Goal: Task Accomplishment & Management: Use online tool/utility

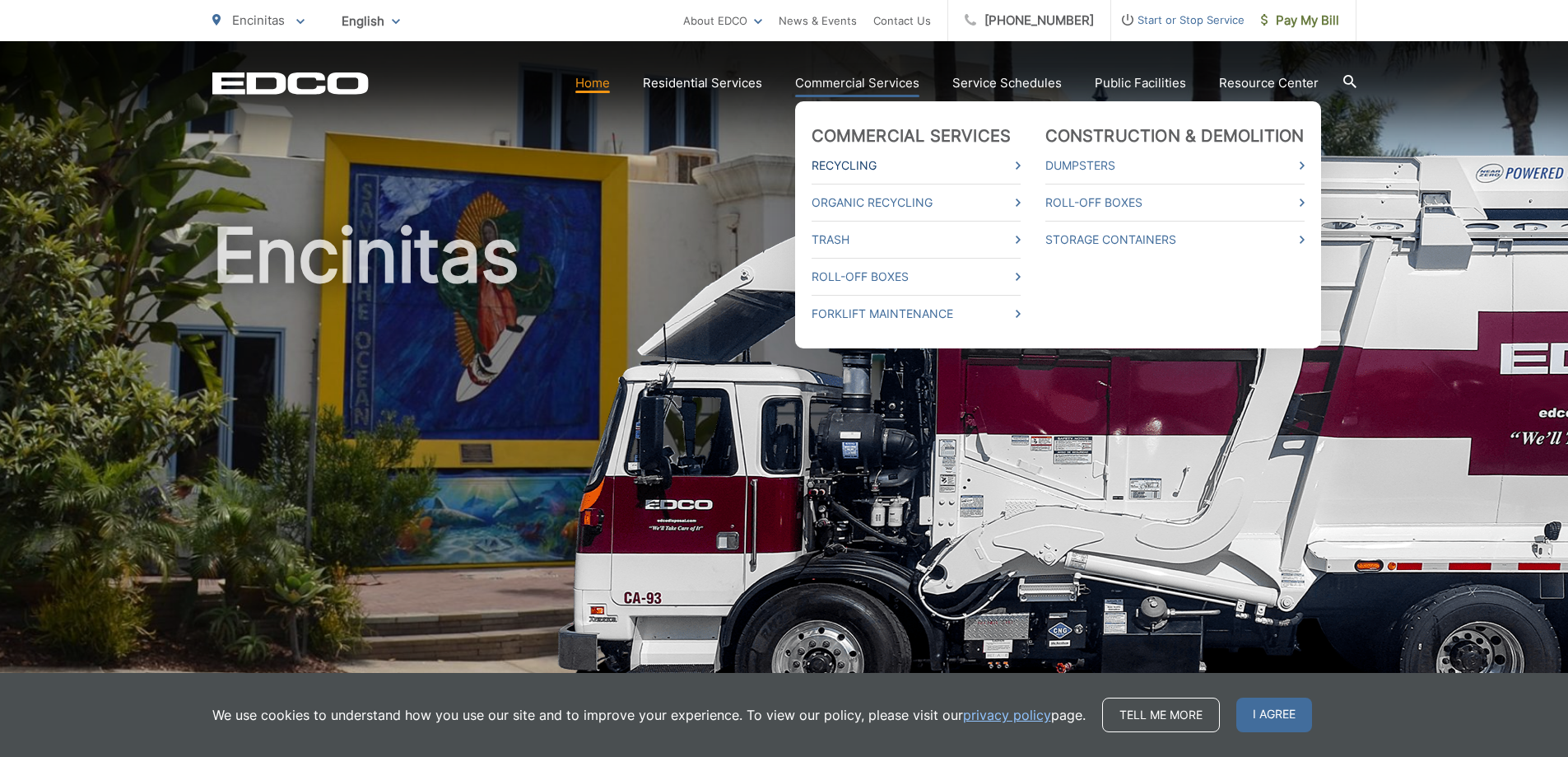
click at [876, 170] on link "Recycling" at bounding box center [916, 166] width 209 height 19
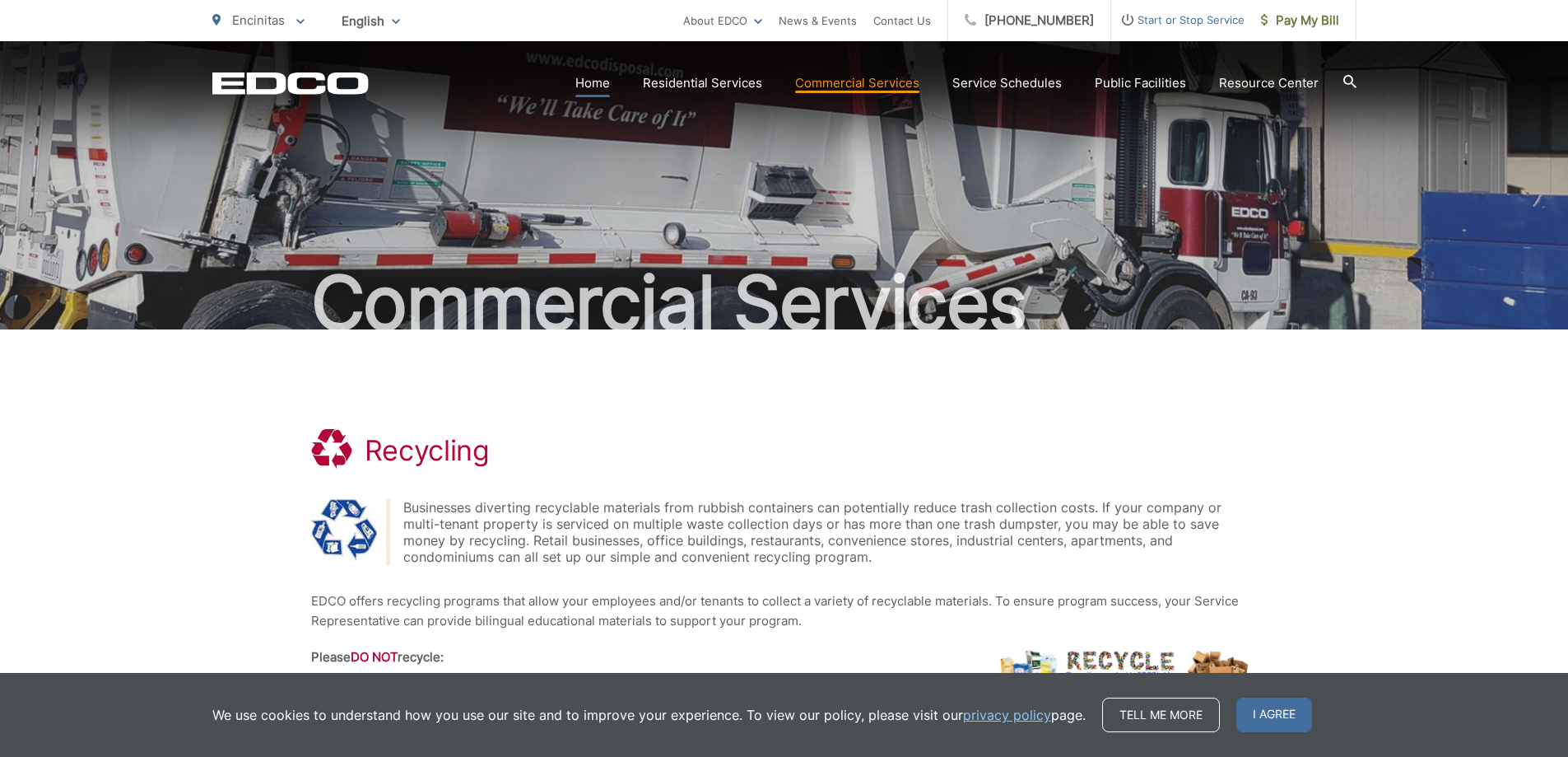
click at [605, 87] on link "Home" at bounding box center [592, 83] width 35 height 19
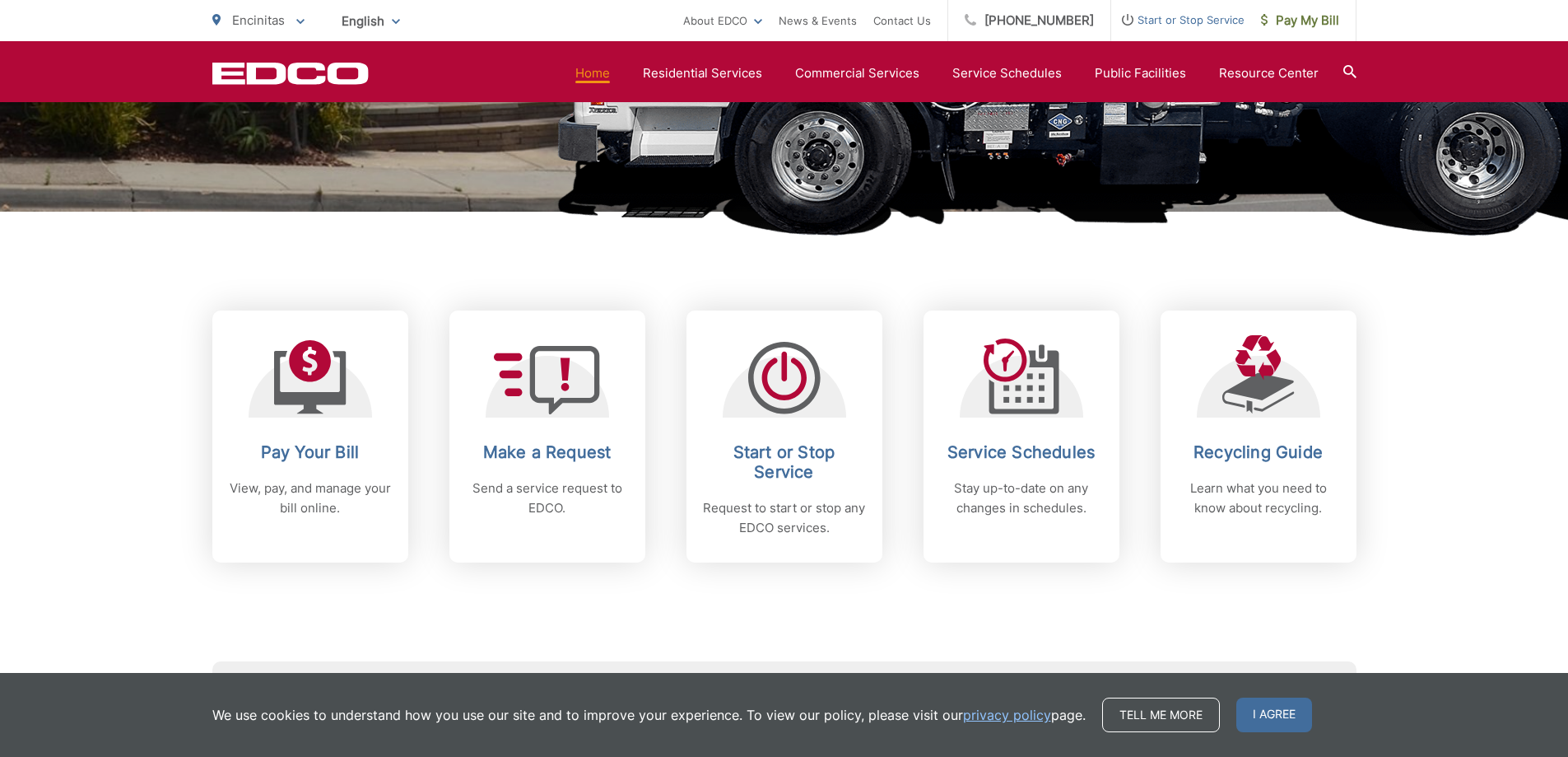
scroll to position [494, 0]
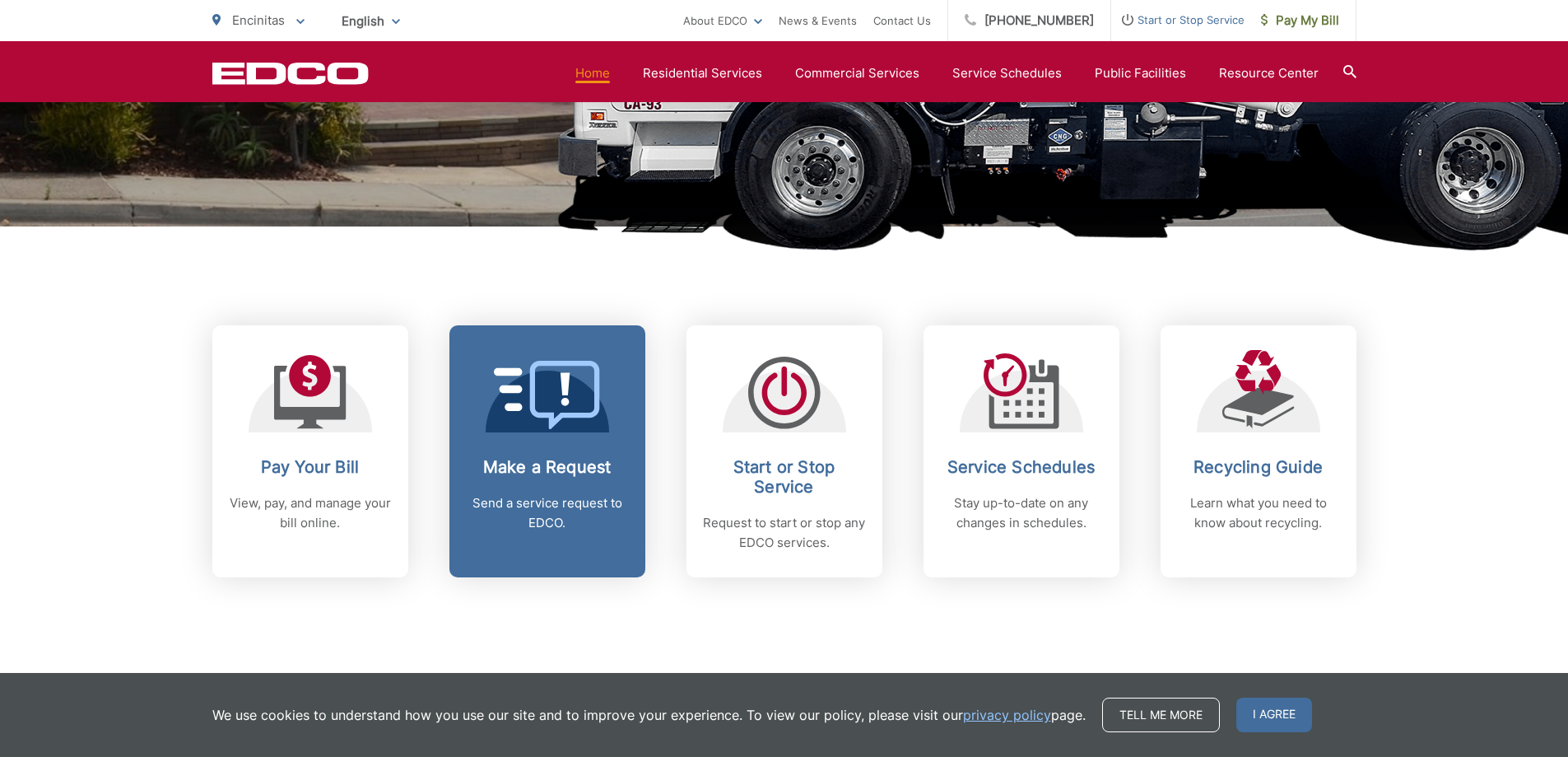
click at [539, 501] on p "Send a service request to EDCO." at bounding box center [547, 513] width 163 height 40
